Goal: Task Accomplishment & Management: Manage account settings

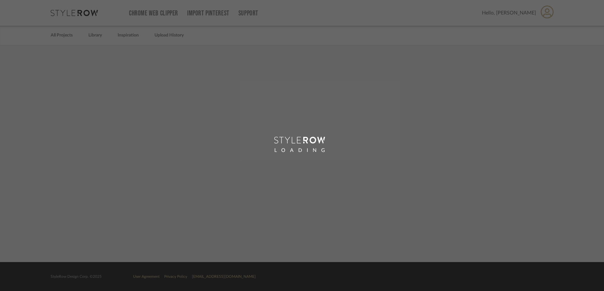
click at [119, 110] on div "LOADING" at bounding box center [302, 145] width 604 height 291
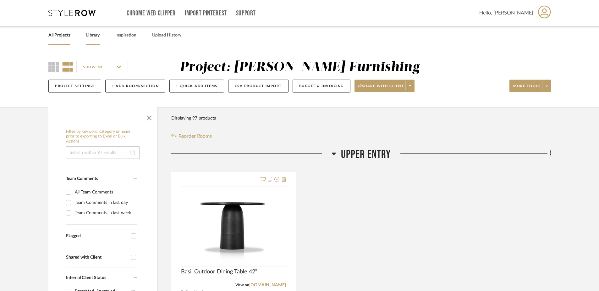
click at [94, 36] on link "Library" at bounding box center [93, 35] width 14 height 8
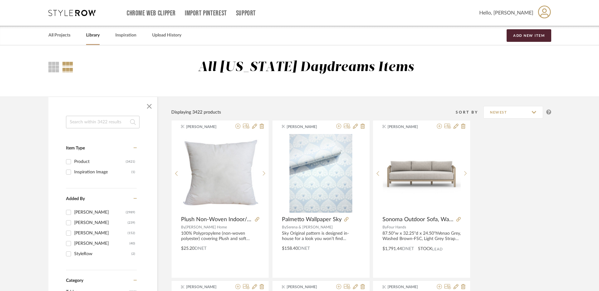
click at [113, 125] on input at bounding box center [103, 122] width 74 height 13
click at [113, 120] on input at bounding box center [103, 122] width 74 height 13
click at [114, 122] on input at bounding box center [103, 122] width 74 height 13
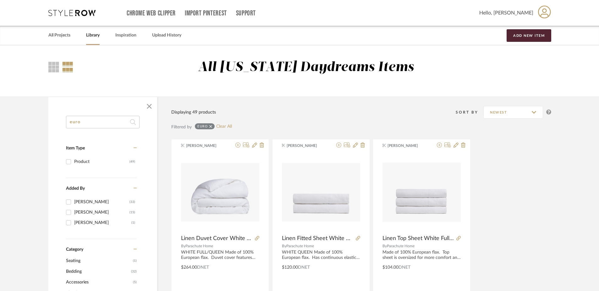
click at [100, 119] on input "euro" at bounding box center [103, 122] width 74 height 13
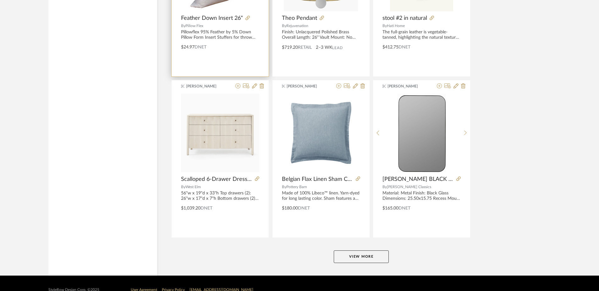
scroll to position [1841, 0]
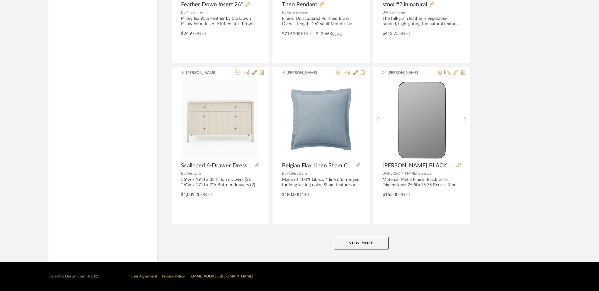
type input "26""
click at [374, 245] on button "View More" at bounding box center [361, 243] width 55 height 13
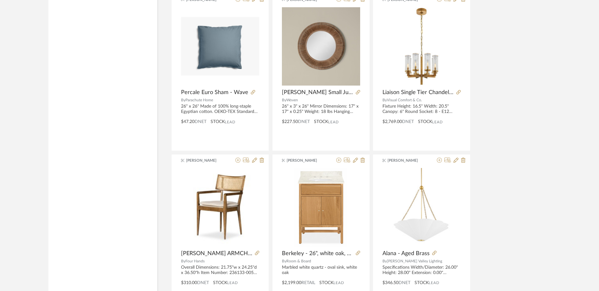
scroll to position [3771, 0]
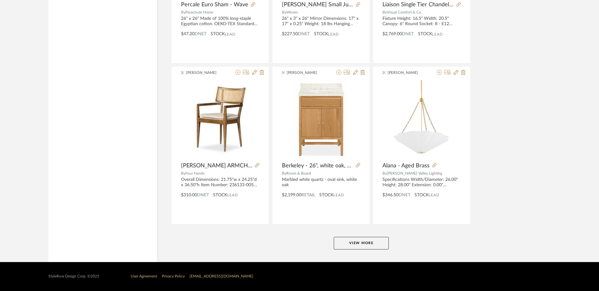
click at [361, 243] on button "View More" at bounding box center [361, 243] width 55 height 13
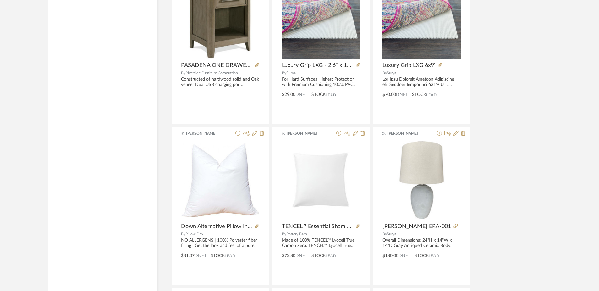
scroll to position [4038, 0]
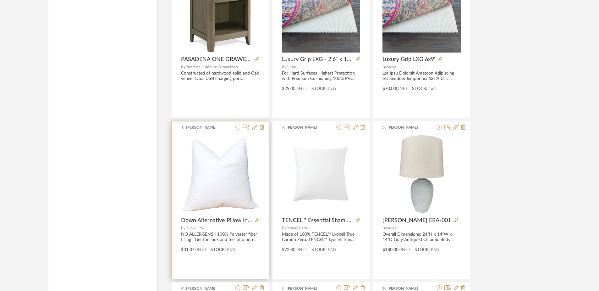
click at [236, 128] on icon at bounding box center [237, 126] width 5 height 5
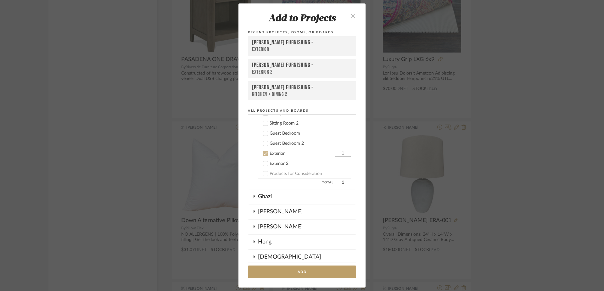
scroll to position [149, 0]
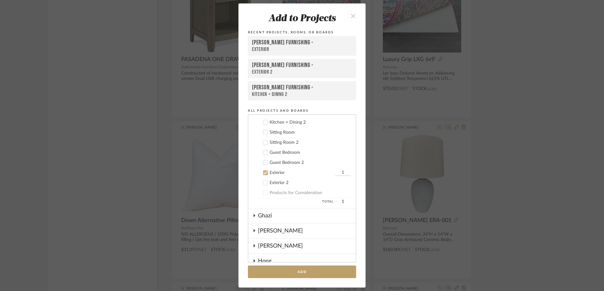
click at [269, 174] on div "Exterior" at bounding box center [301, 172] width 64 height 5
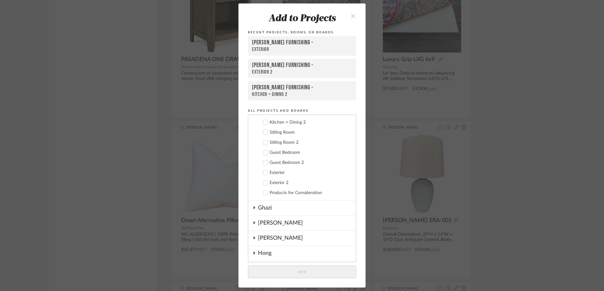
click at [264, 161] on icon at bounding box center [265, 162] width 4 height 4
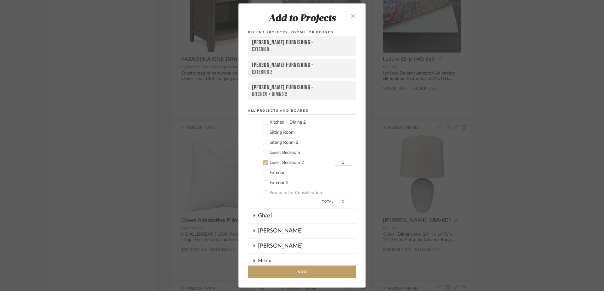
click at [264, 154] on icon at bounding box center [265, 152] width 4 height 4
drag, startPoint x: 336, startPoint y: 151, endPoint x: 345, endPoint y: 151, distance: 8.8
click at [345, 151] on div "Upper Entry Upper Entry 2 Living Room Living Room 2 Kitchen + Dining Kitchen + …" at bounding box center [302, 137] width 108 height 141
type input "3"
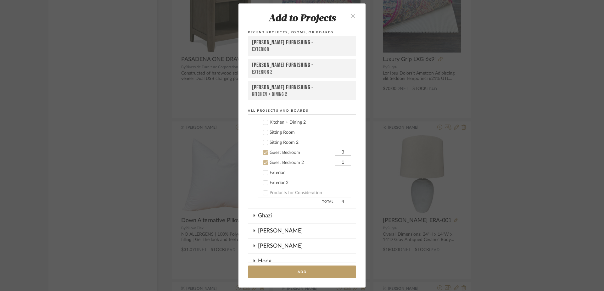
drag, startPoint x: 340, startPoint y: 166, endPoint x: 334, endPoint y: 163, distance: 6.2
click at [334, 163] on cdk-nested-tree-node "Guest Bedroom 2 1" at bounding box center [299, 162] width 102 height 10
click at [341, 164] on input "31" at bounding box center [343, 162] width 16 height 6
type input "3"
click at [299, 272] on button "Add" at bounding box center [302, 271] width 108 height 13
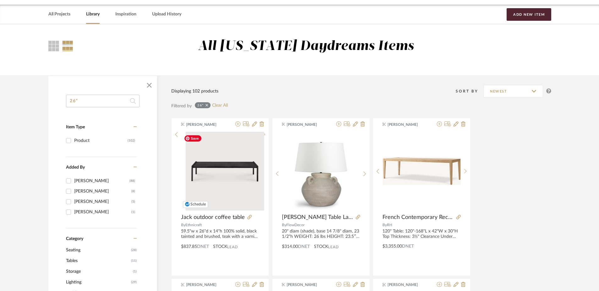
scroll to position [0, 0]
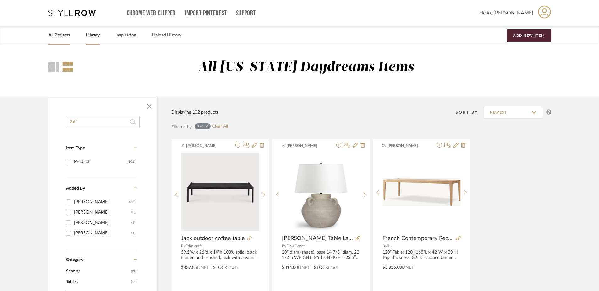
click at [60, 36] on link "All Projects" at bounding box center [59, 35] width 22 height 8
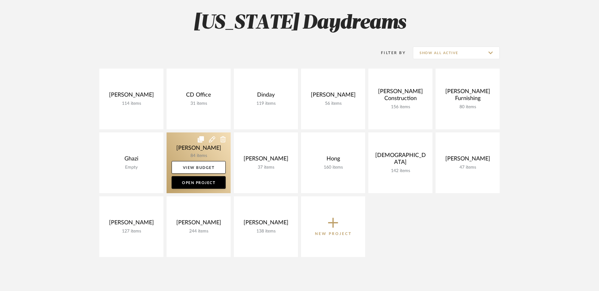
scroll to position [96, 0]
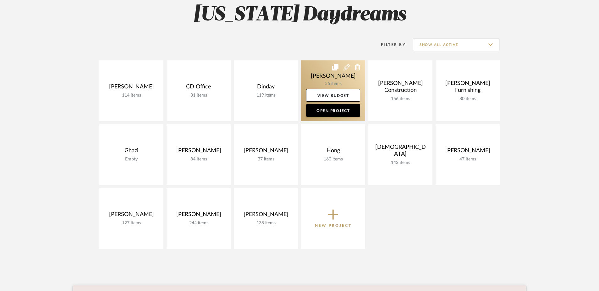
click at [322, 70] on link at bounding box center [333, 90] width 64 height 61
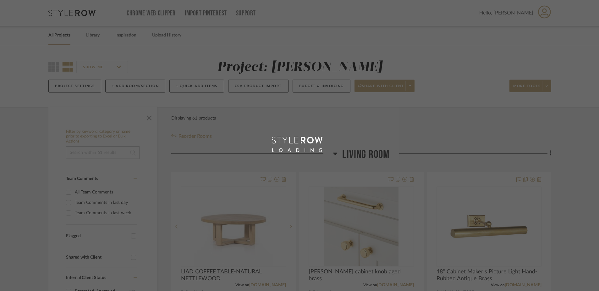
scroll to position [96, 0]
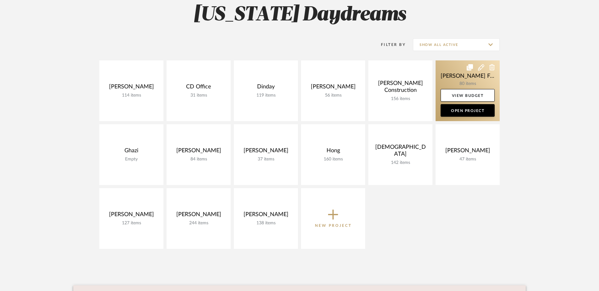
click at [456, 73] on link at bounding box center [468, 90] width 64 height 61
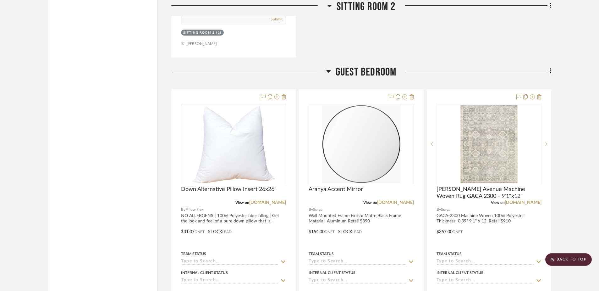
scroll to position [4547, 0]
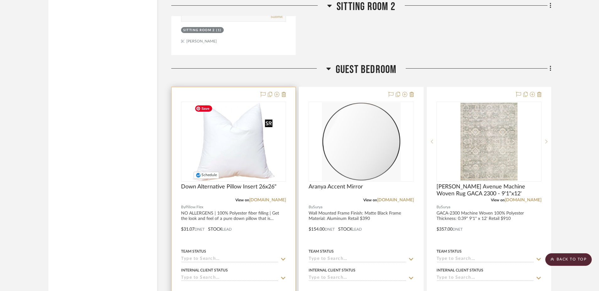
click at [0, 0] on img at bounding box center [0, 0] width 0 height 0
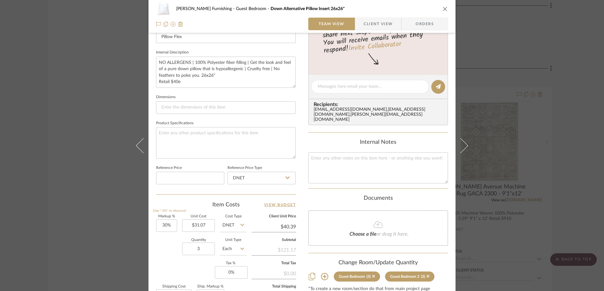
scroll to position [212, 0]
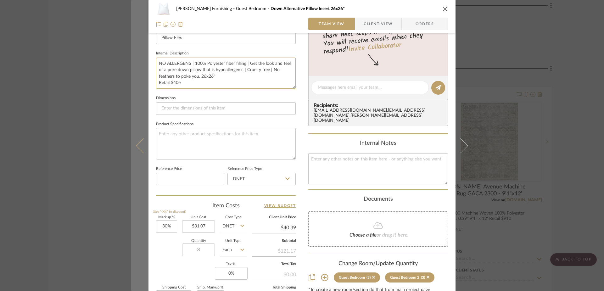
drag, startPoint x: 182, startPoint y: 83, endPoint x: 135, endPoint y: 84, distance: 47.5
click at [135, 84] on mat-dialog-content "[PERSON_NAME] Furnishing Guest Bedroom Down Alternative Pillow Insert 26x26" Te…" at bounding box center [302, 83] width 342 height 581
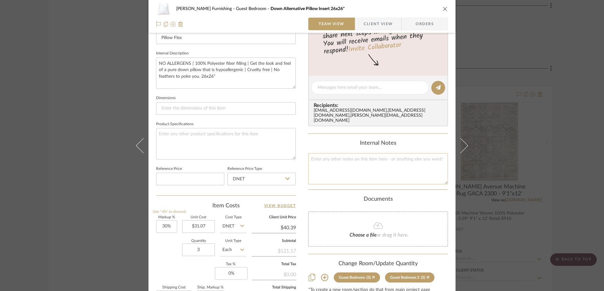
type textarea "NO ALLERGENS | 100% Polyester fiber filling | Get the look and feel of a pure d…"
click at [319, 159] on textarea at bounding box center [378, 168] width 140 height 31
type textarea "R"
type textarea "Retail $42"
type input "40.39"
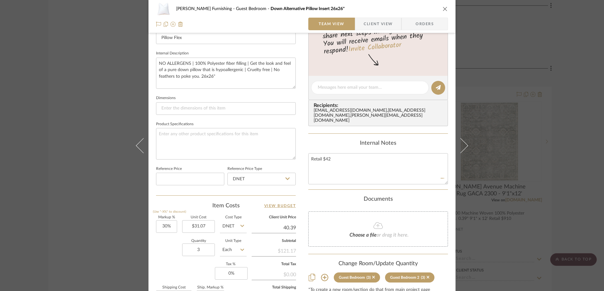
click at [292, 228] on input "40.39" at bounding box center [274, 227] width 44 height 9
type input "$40.39"
click at [337, 156] on textarea "Retail $42" at bounding box center [378, 168] width 140 height 31
click at [339, 163] on textarea "Retail $42" at bounding box center [378, 168] width 140 height 31
type textarea "Retail $45"
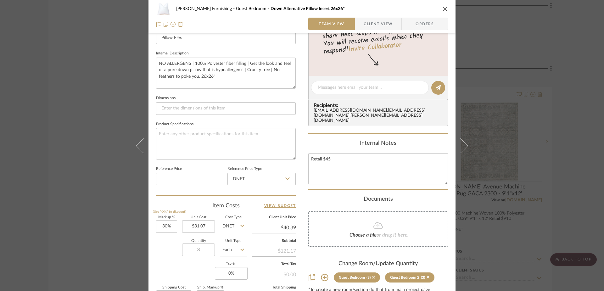
type input "40.39"
click at [282, 229] on input "40.39" at bounding box center [274, 227] width 44 height 9
type input "40"
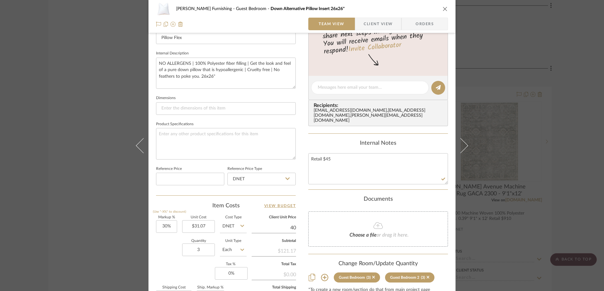
click at [417, 197] on div "Documents" at bounding box center [378, 199] width 140 height 7
type input "28.74%"
type input "$40.00"
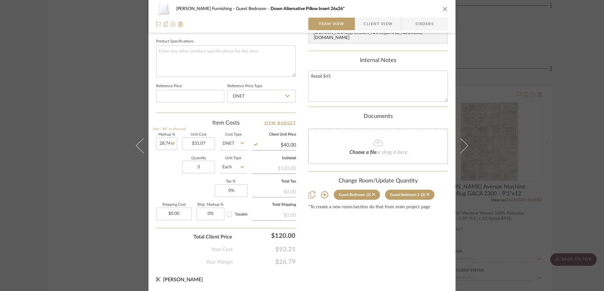
scroll to position [0, 0]
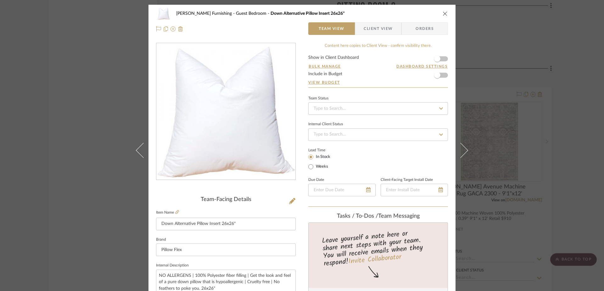
click at [442, 12] on icon "close" at bounding box center [444, 13] width 5 height 5
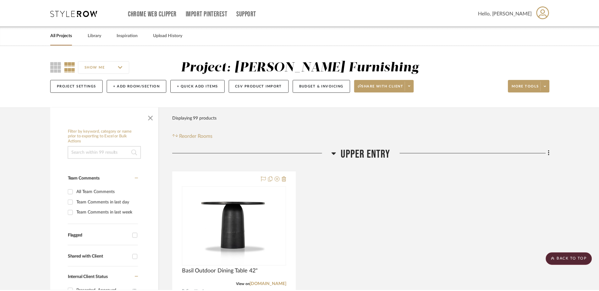
scroll to position [4547, 0]
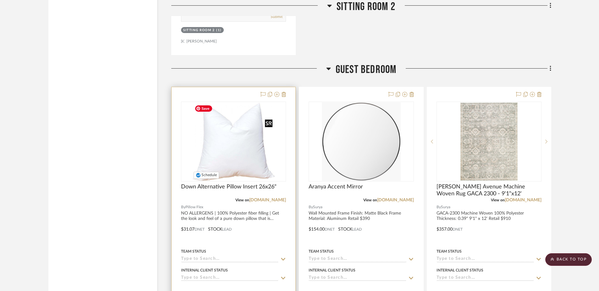
click at [244, 159] on img "0" at bounding box center [233, 141] width 83 height 79
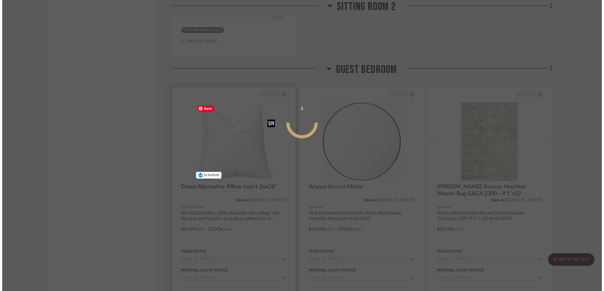
scroll to position [0, 0]
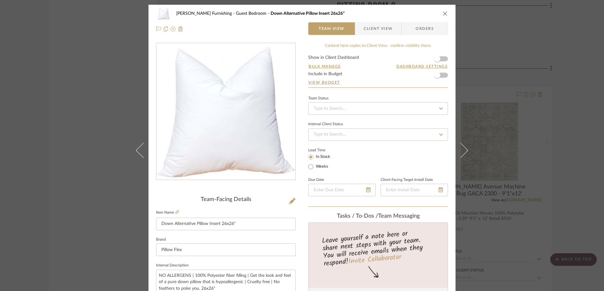
click at [442, 77] on form "Show in Client Dashboard Bulk Manage Dashboard Settings Include in Budget View …" at bounding box center [378, 71] width 140 height 32
click at [436, 75] on span "button" at bounding box center [437, 75] width 6 height 6
